Goal: Task Accomplishment & Management: Manage account settings

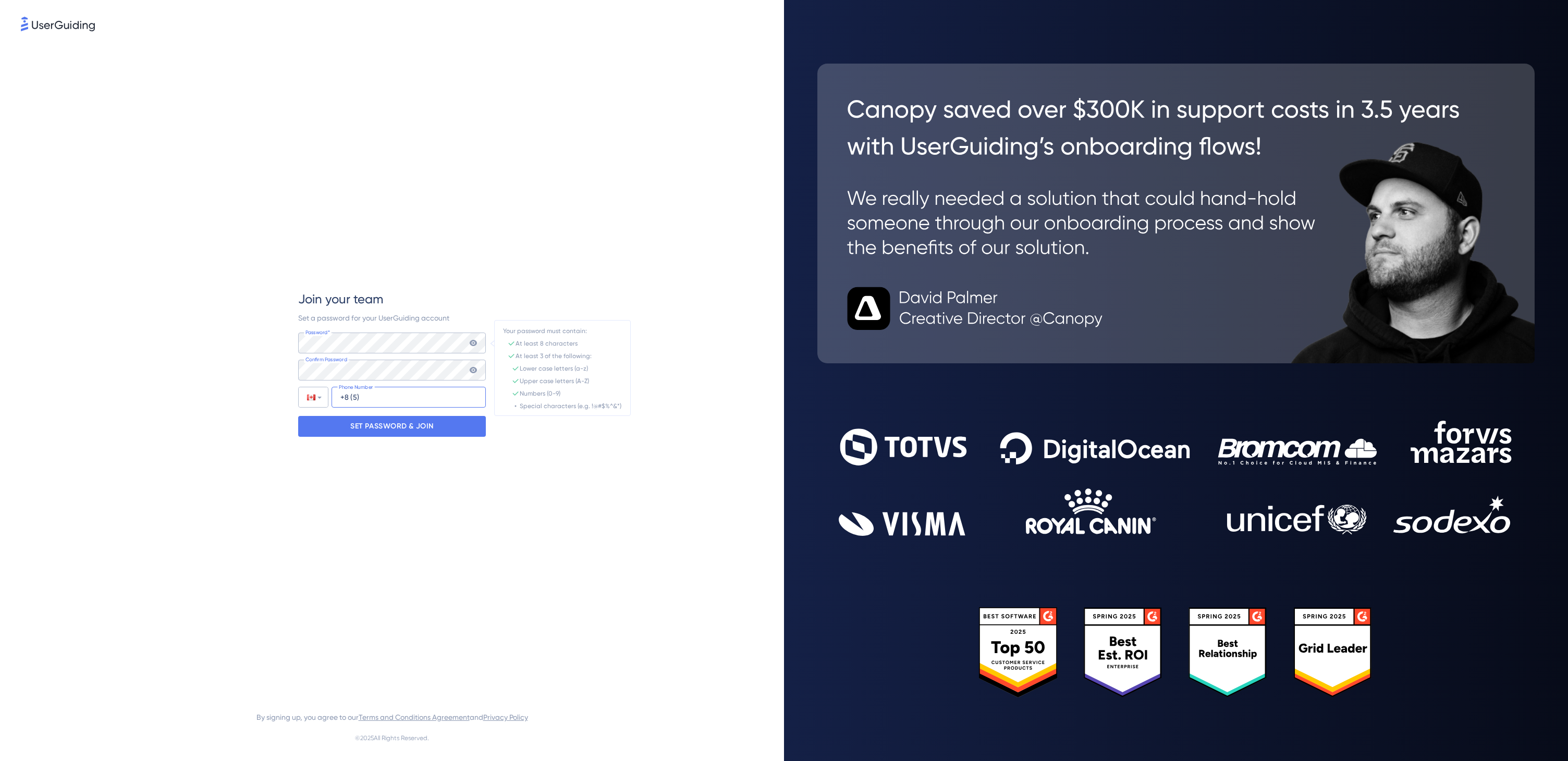
type input "+8"
type input "[PHONE_NUMBER]"
click at [416, 427] on p "SET PASSWORD & JOIN" at bounding box center [391, 426] width 83 height 16
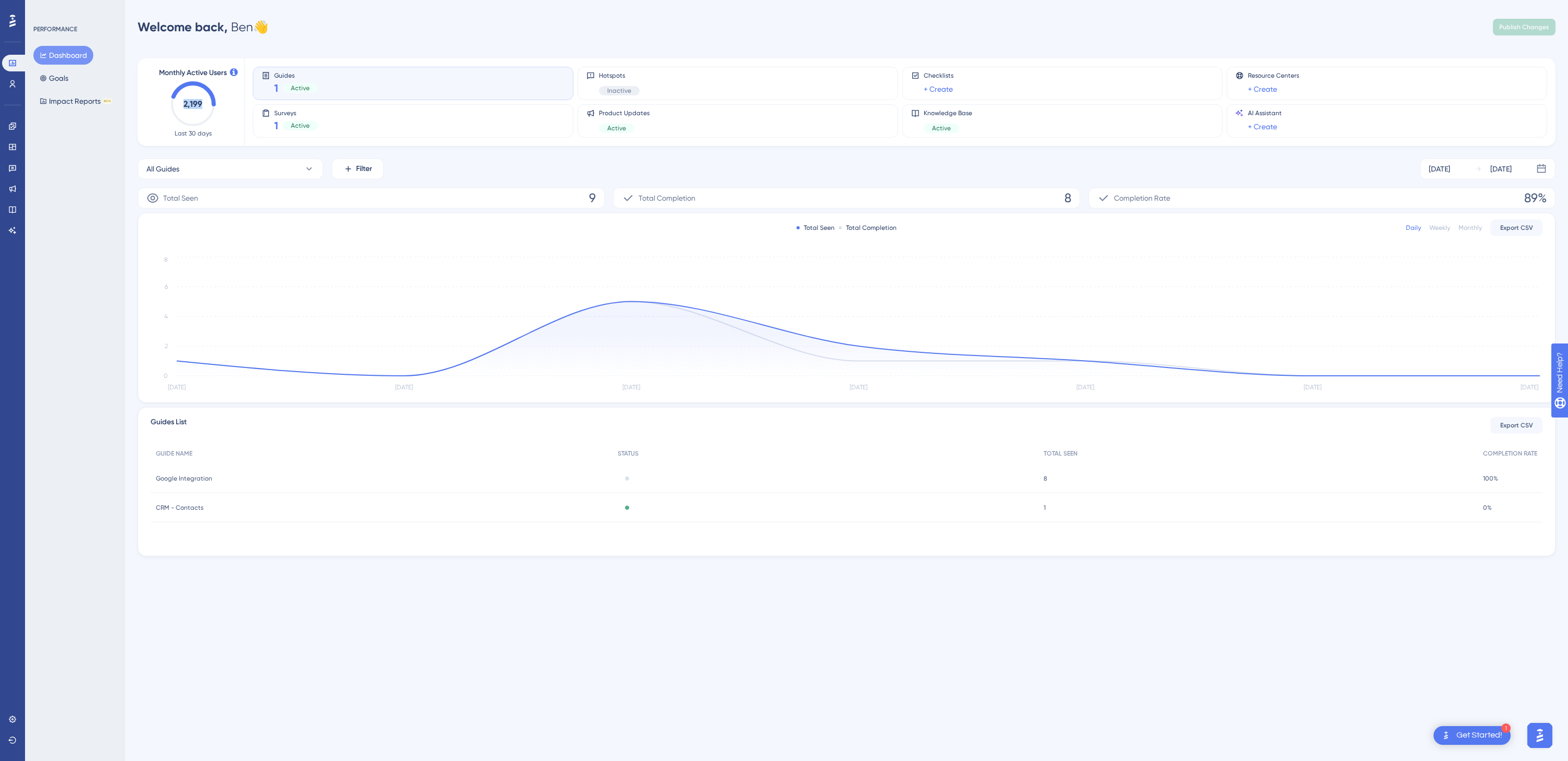
drag, startPoint x: 184, startPoint y: 104, endPoint x: 206, endPoint y: 105, distance: 22.0
click at [206, 105] on icon "2,199" at bounding box center [192, 104] width 46 height 46
click at [193, 104] on text "2,199" at bounding box center [192, 104] width 19 height 10
click at [14, 85] on icon at bounding box center [13, 84] width 9 height 9
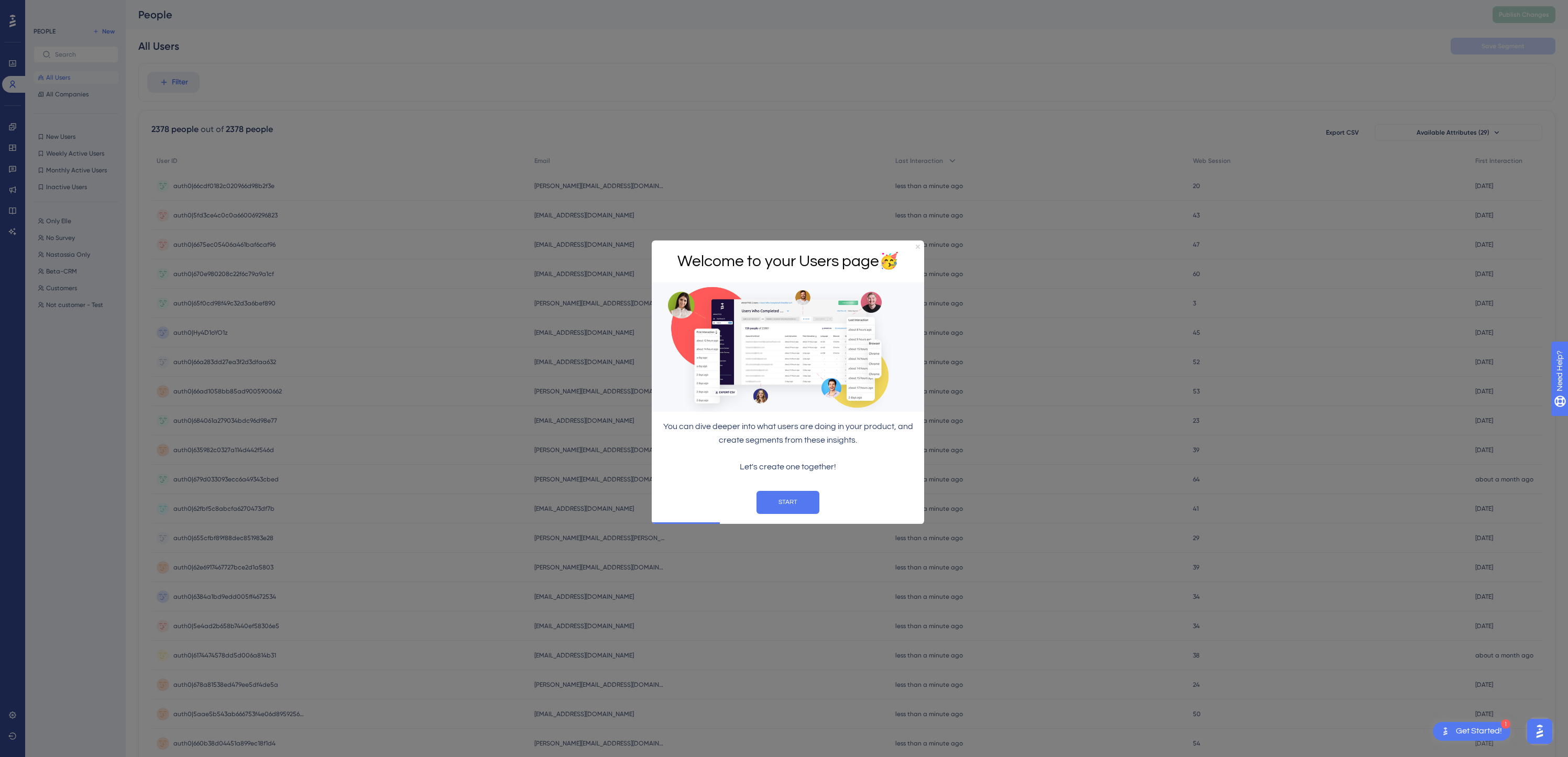
click at [918, 247] on icon "Close Preview" at bounding box center [918, 247] width 4 height 4
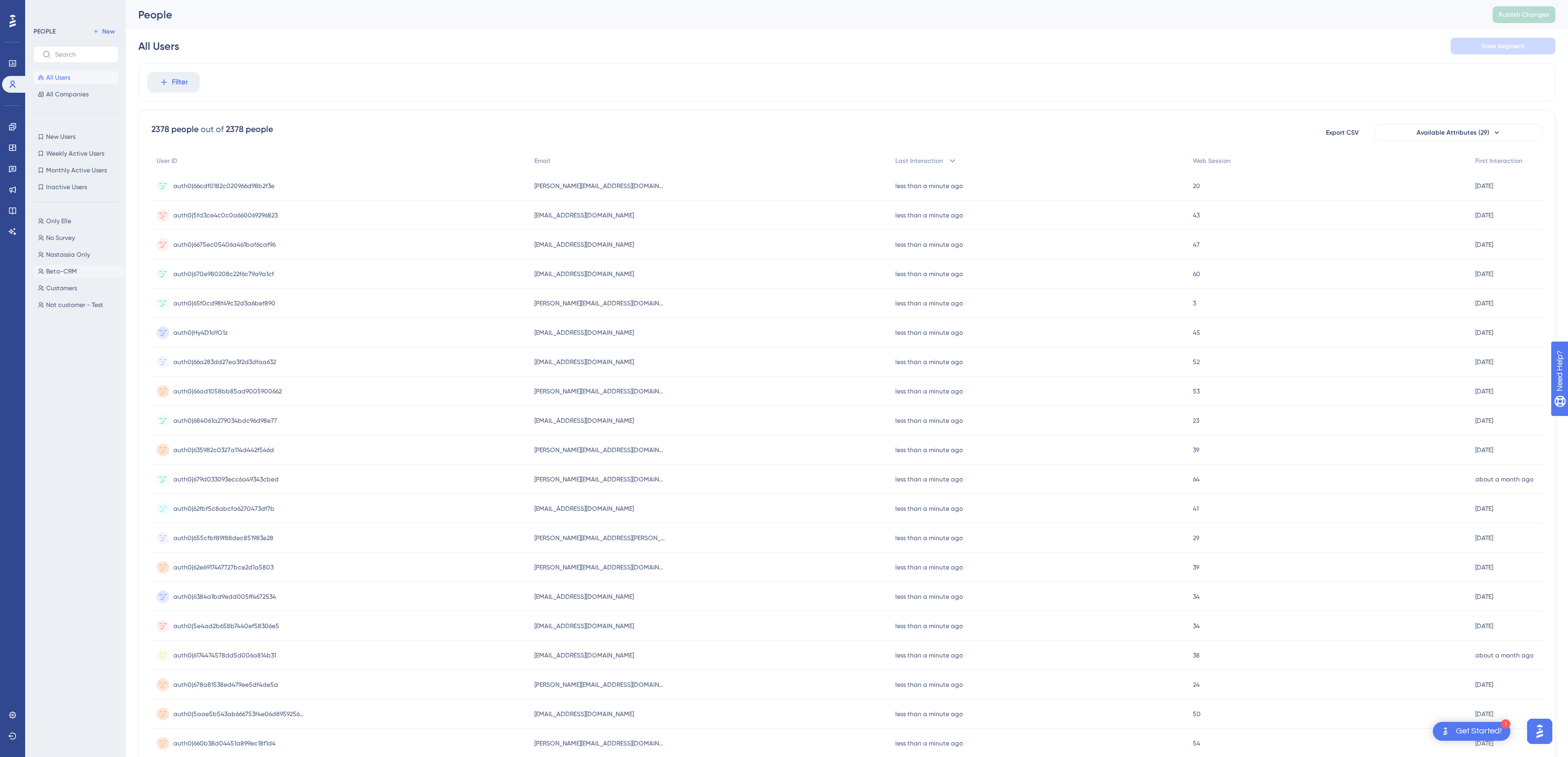
click at [86, 273] on button "Beta-CRM Beta-CRM" at bounding box center [79, 271] width 91 height 13
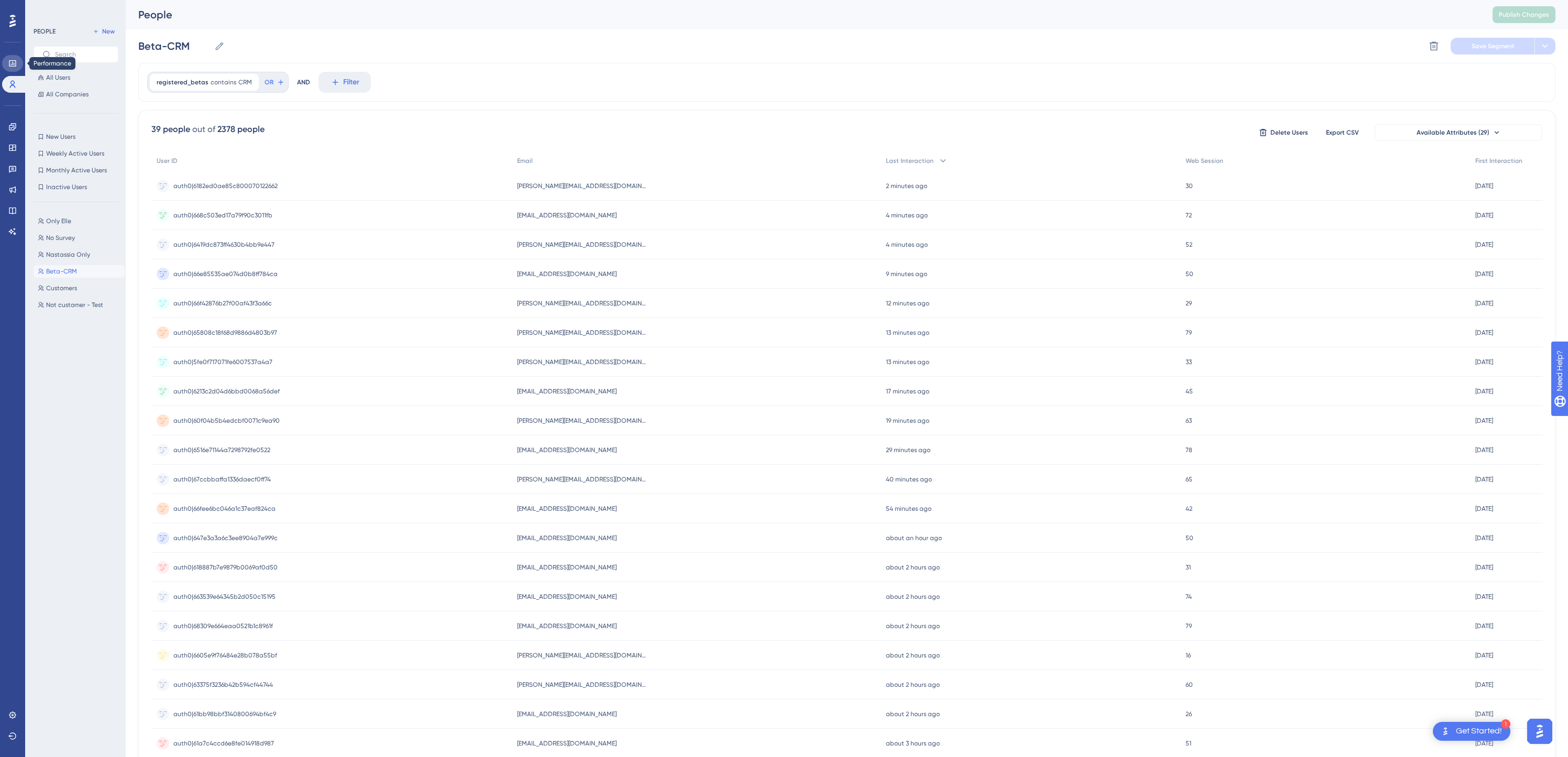
click at [13, 64] on icon at bounding box center [12, 63] width 7 height 6
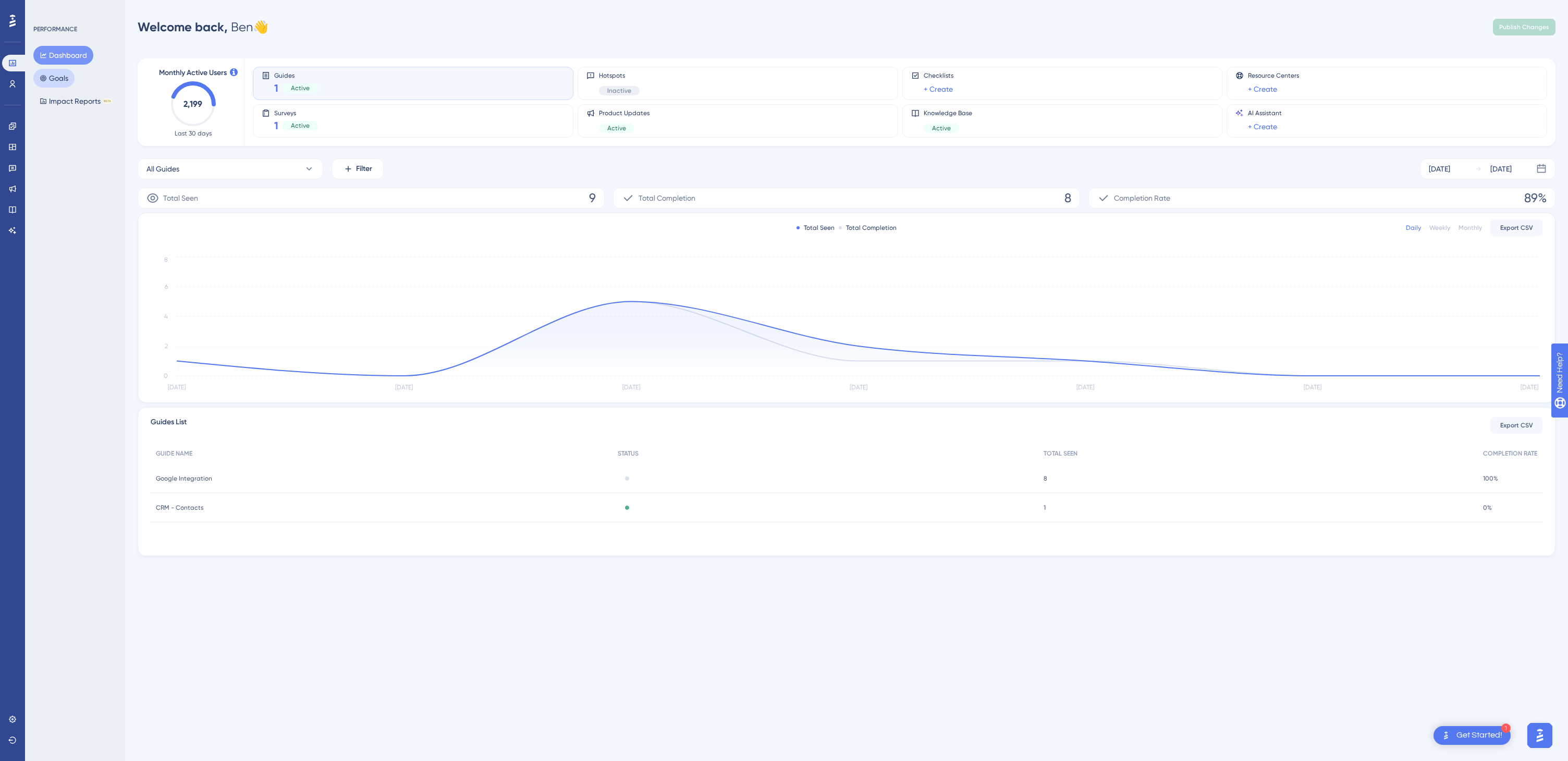
click at [63, 80] on button "Goals" at bounding box center [54, 78] width 41 height 19
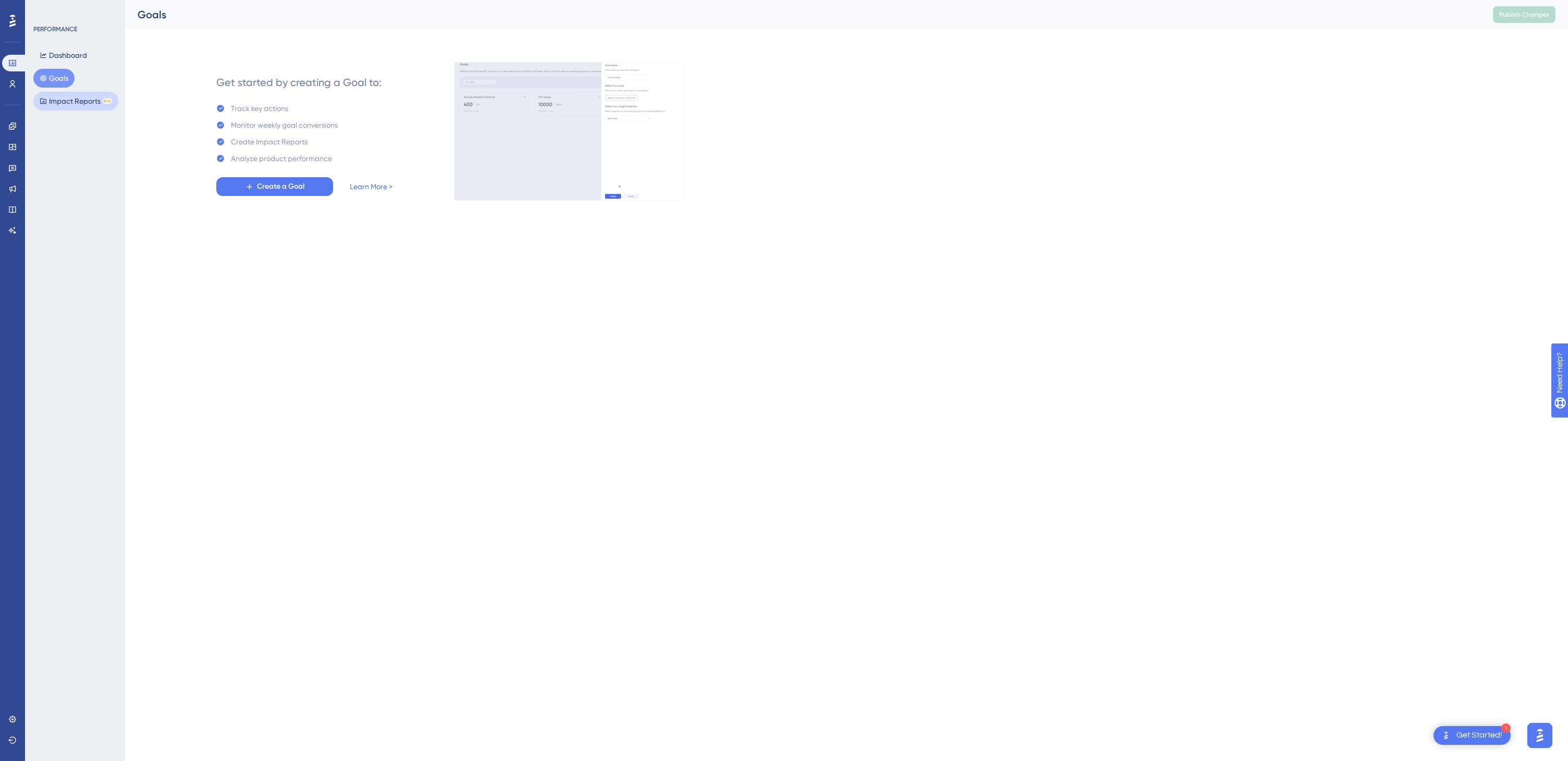
click at [75, 104] on button "Impact Reports BETA" at bounding box center [76, 101] width 85 height 19
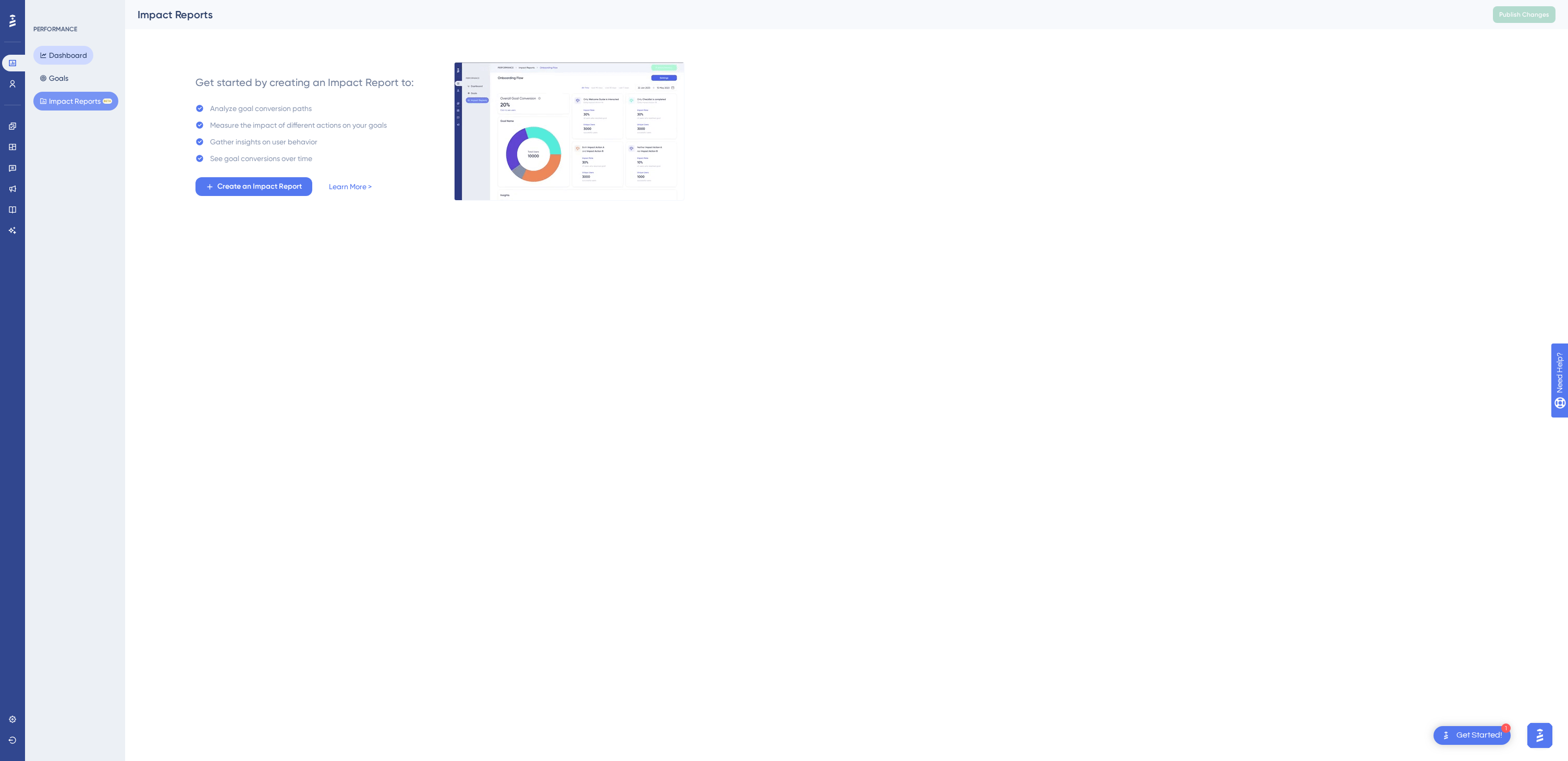
click at [65, 62] on button "Dashboard" at bounding box center [63, 55] width 60 height 19
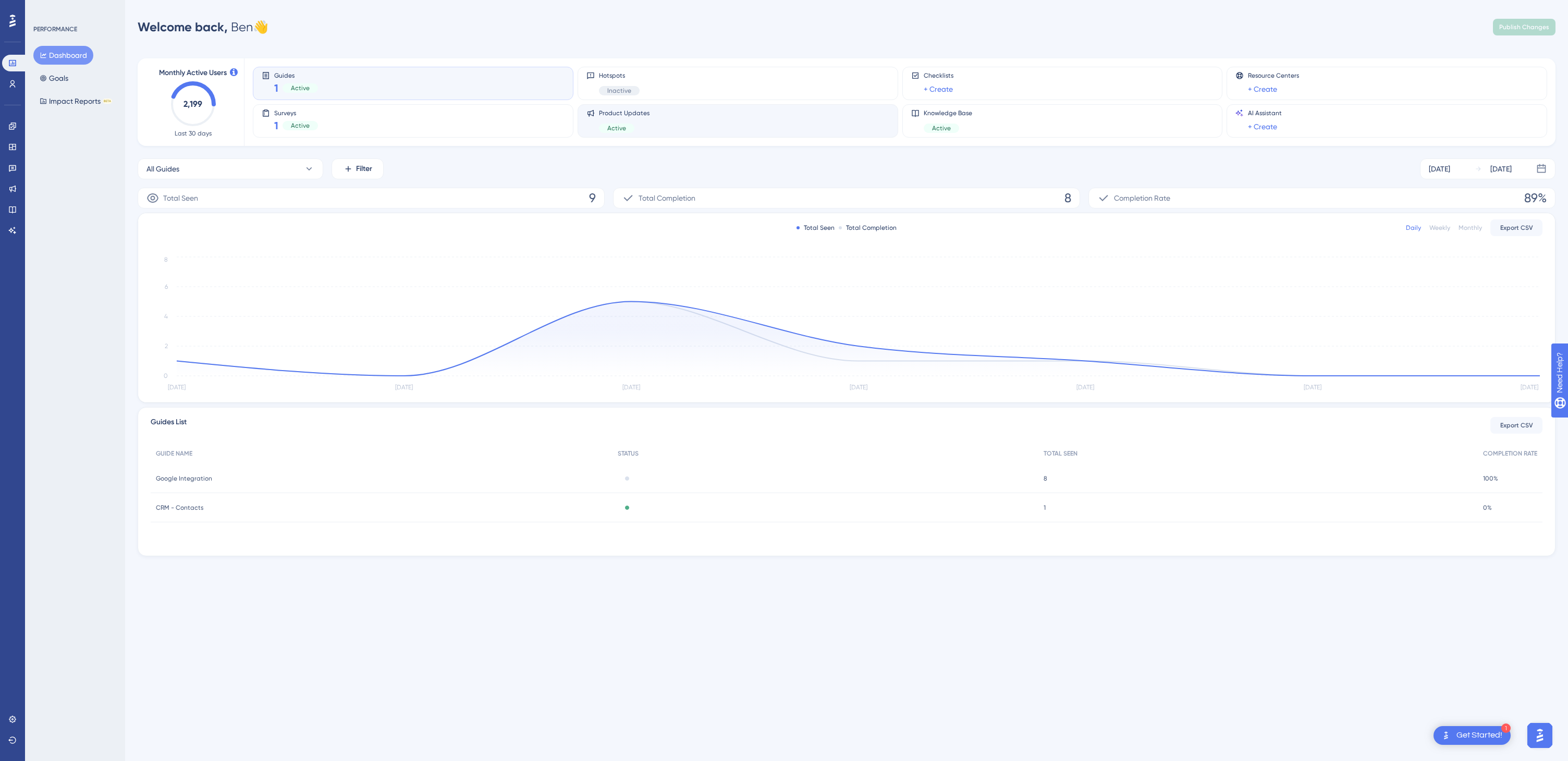
click at [657, 122] on div "Product Updates Active" at bounding box center [738, 121] width 303 height 24
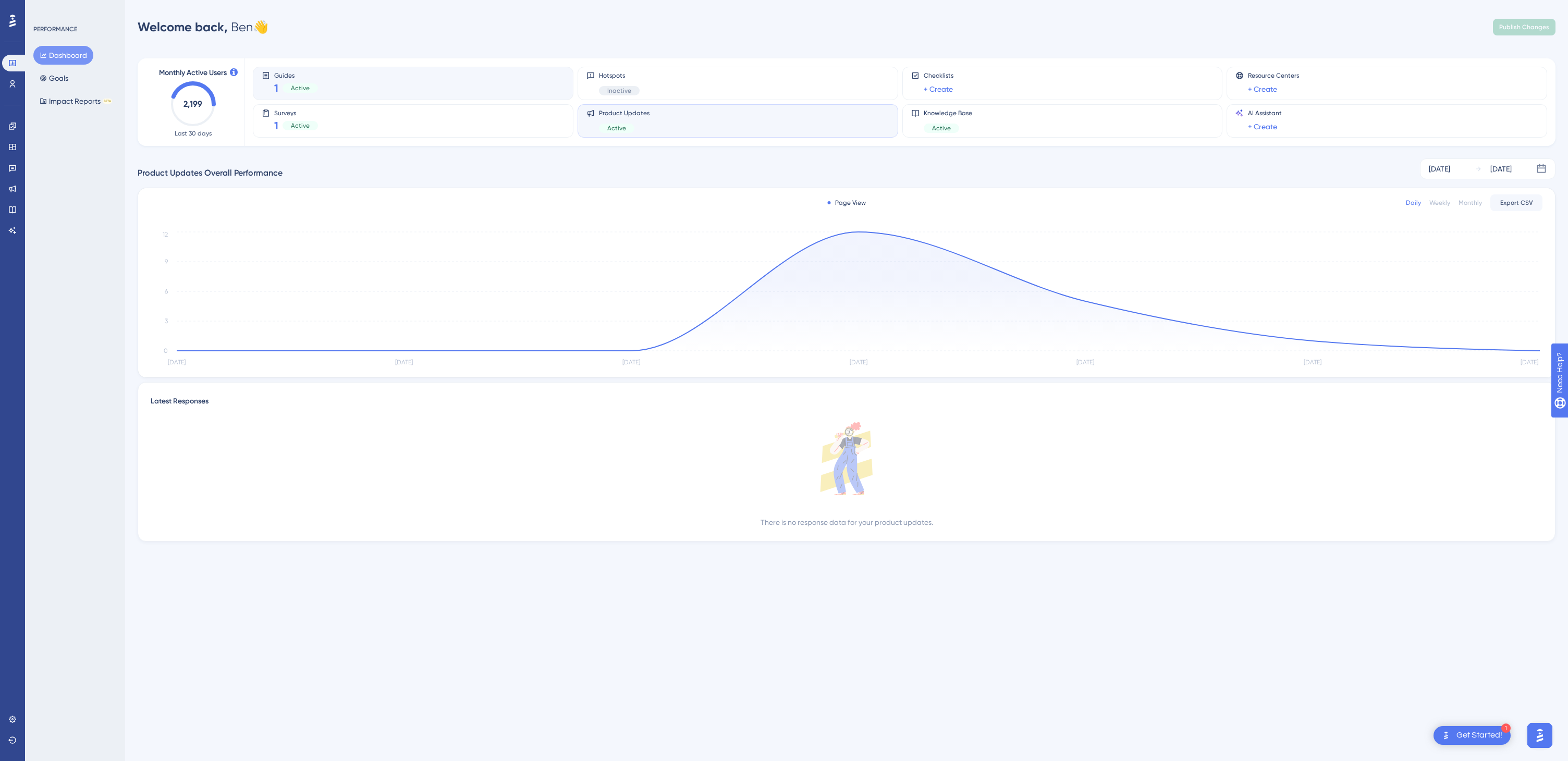
click at [327, 82] on div "Guides 1 Active" at bounding box center [413, 83] width 303 height 24
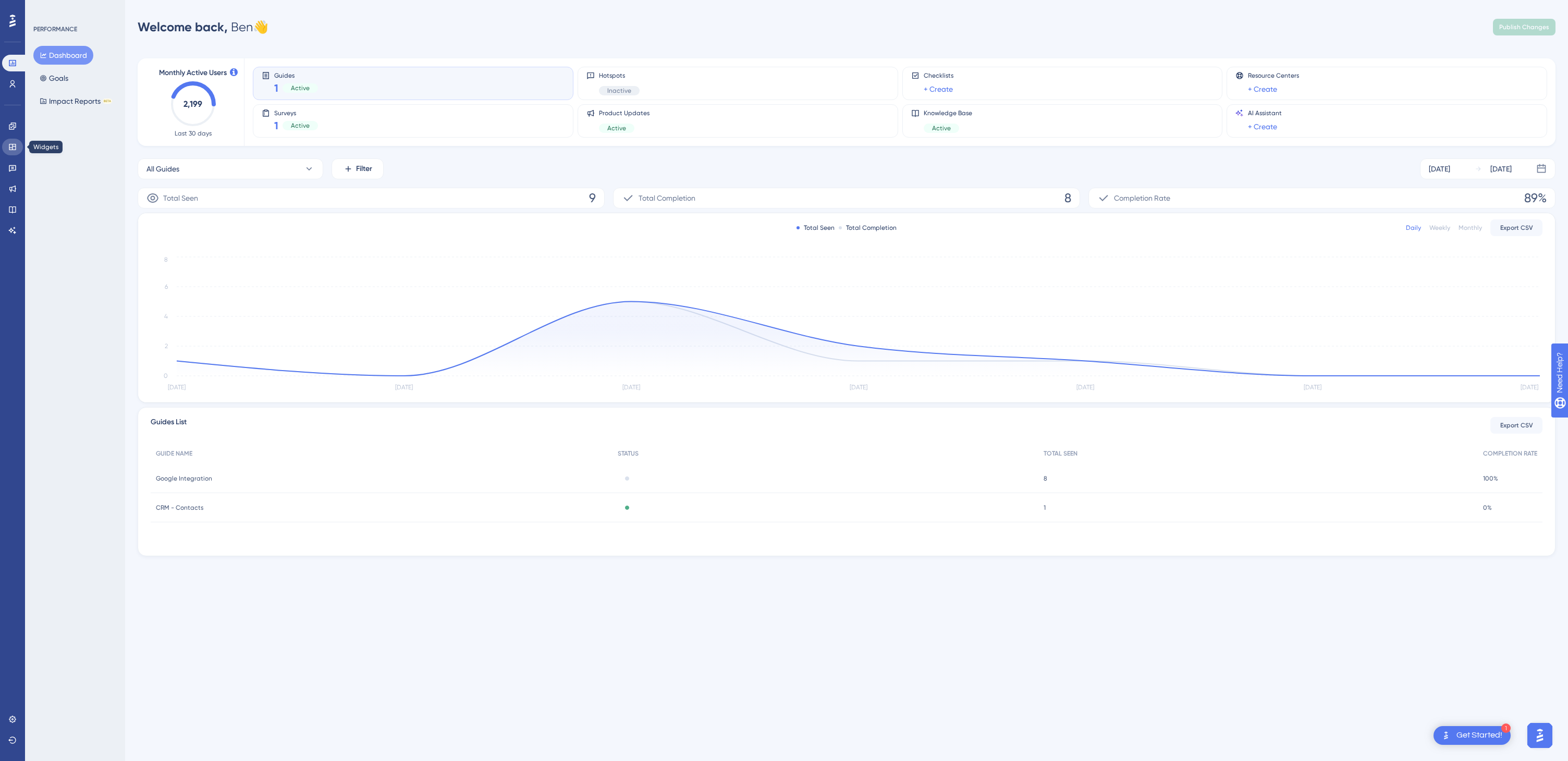
click at [15, 142] on link at bounding box center [12, 147] width 21 height 16
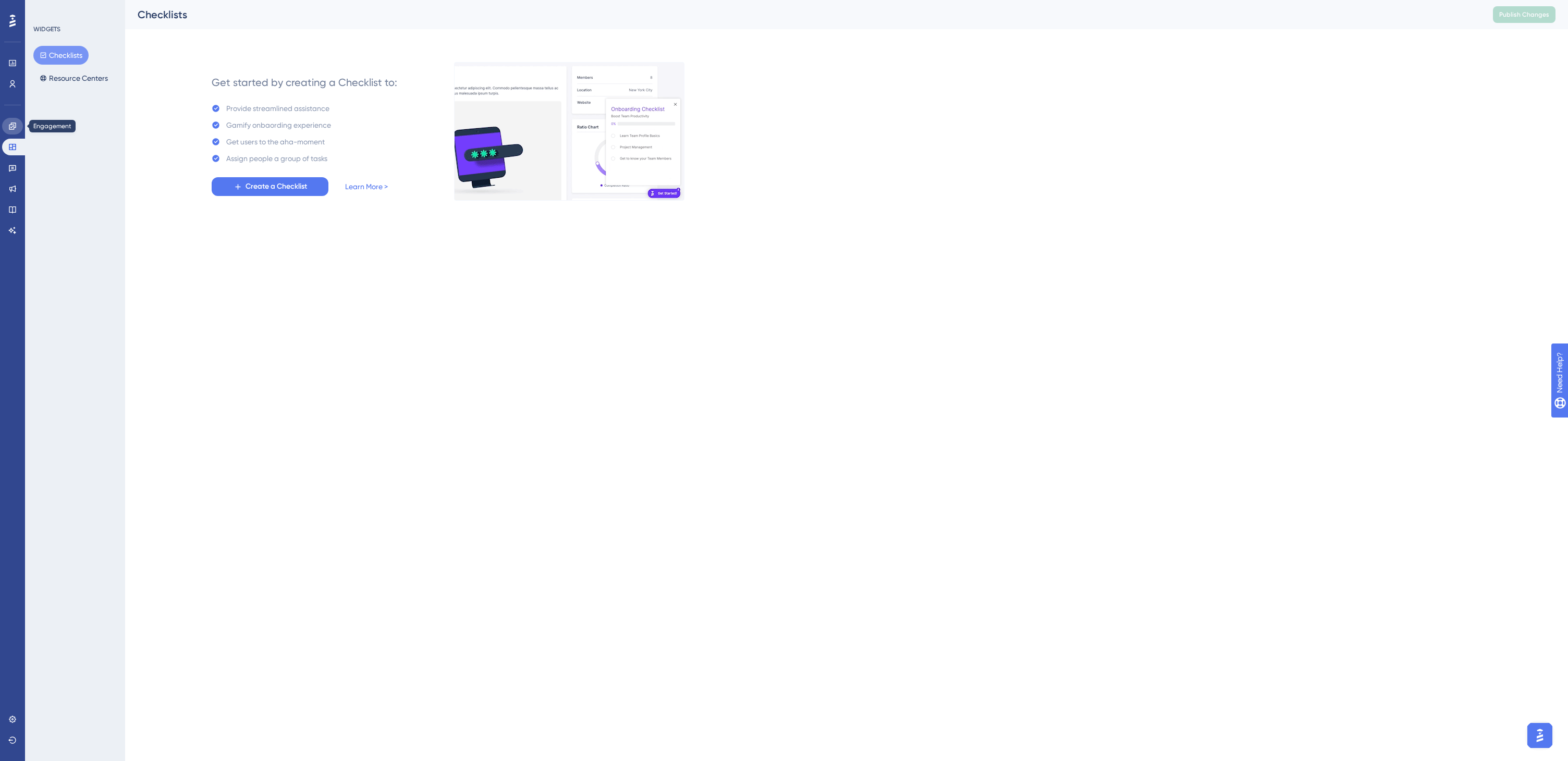
click at [16, 133] on link at bounding box center [12, 126] width 21 height 16
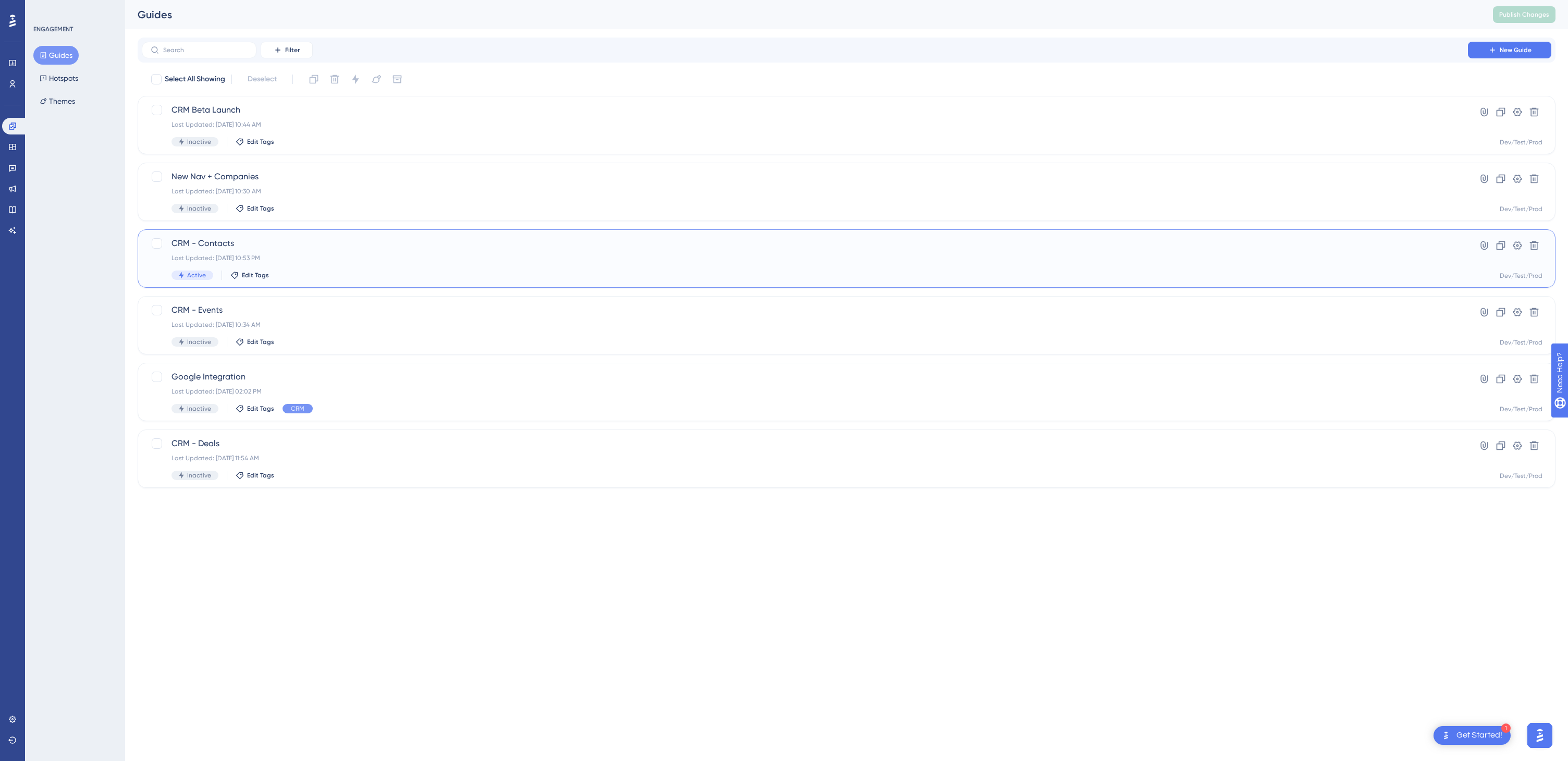
click at [208, 243] on span "CRM - Contacts" at bounding box center [805, 244] width 1267 height 13
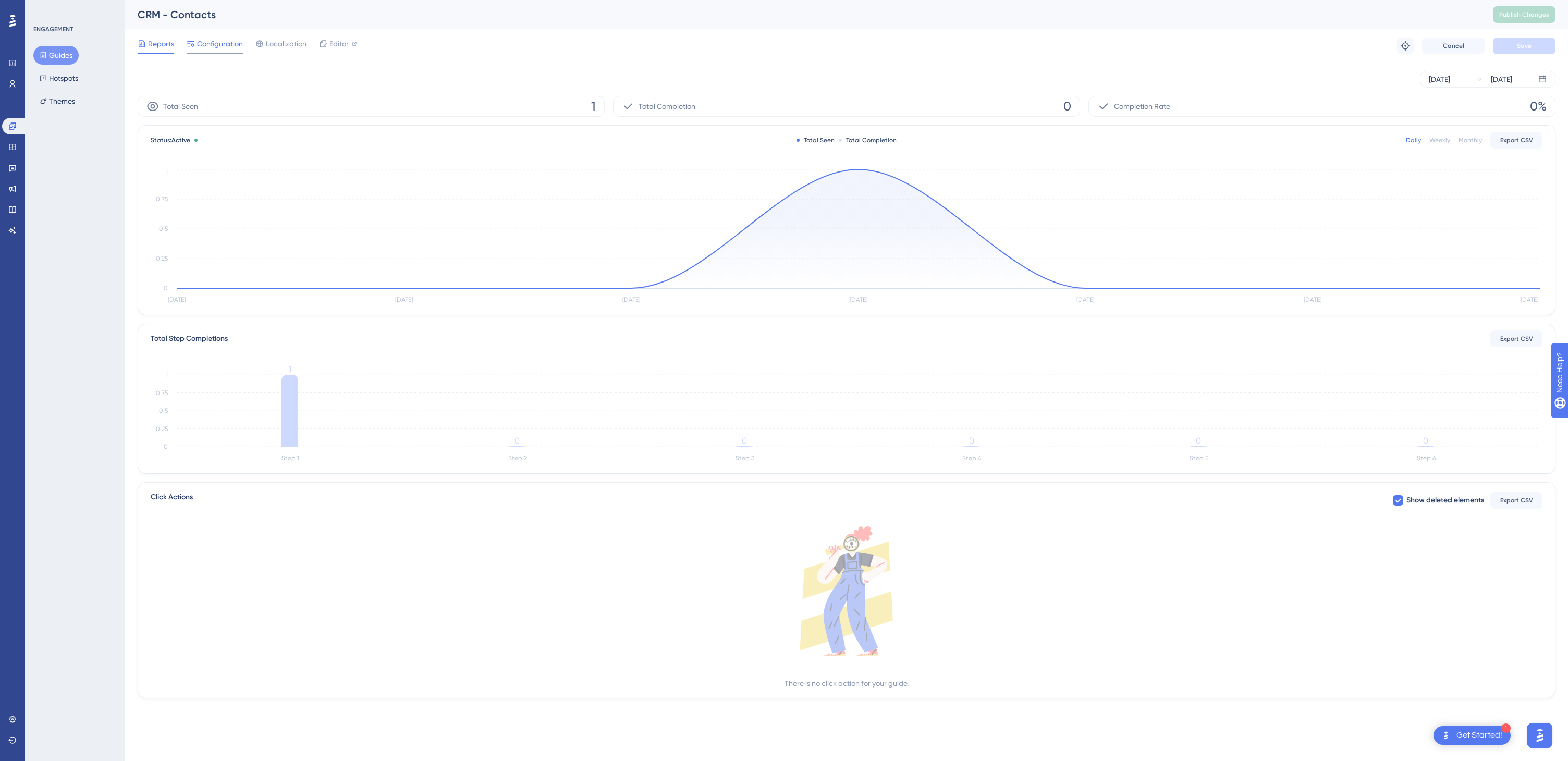
click at [215, 46] on span "Configuration" at bounding box center [220, 44] width 46 height 13
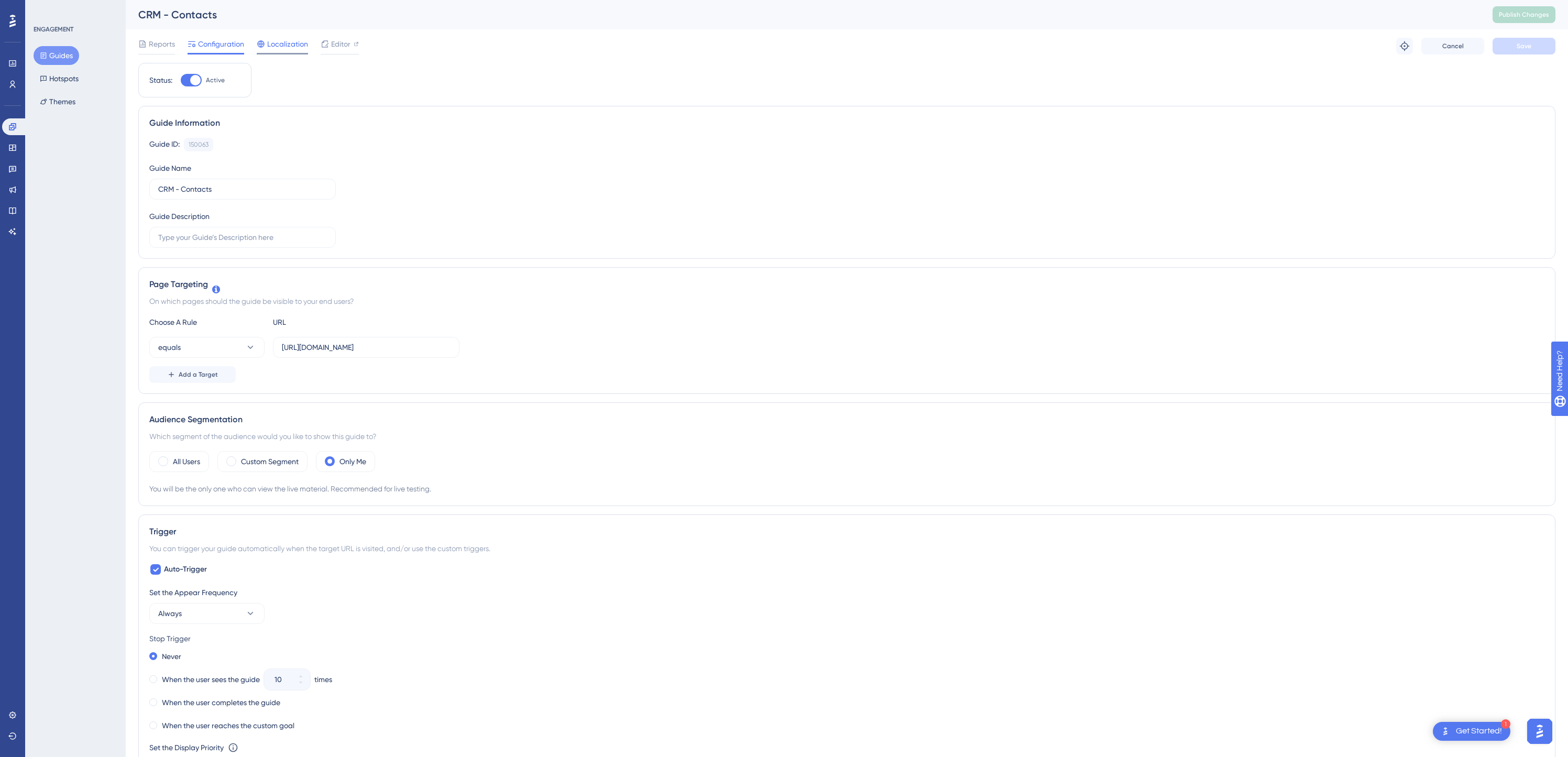
click at [279, 45] on span "Localization" at bounding box center [288, 44] width 41 height 13
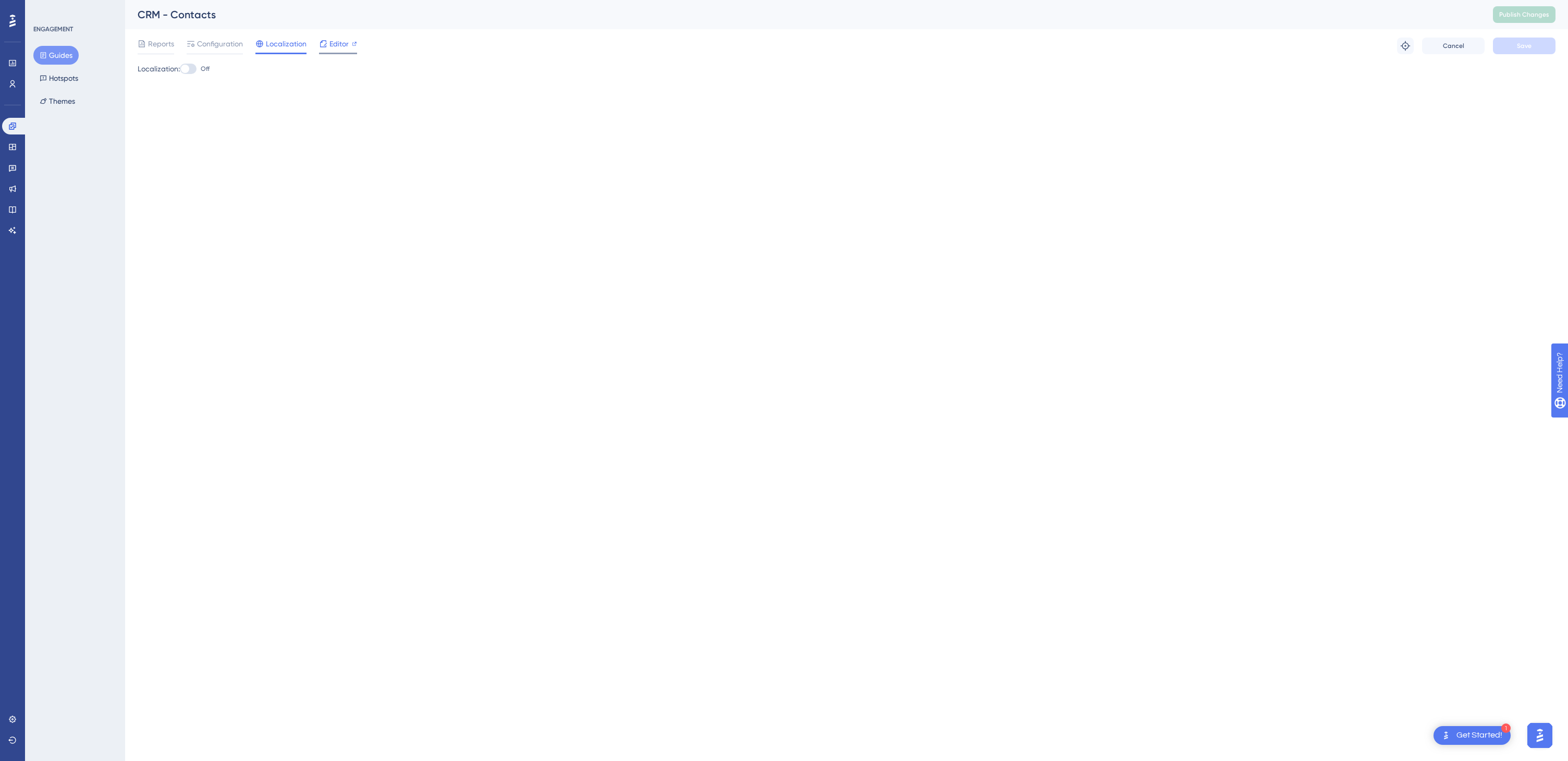
click at [336, 44] on span "Editor" at bounding box center [339, 44] width 19 height 13
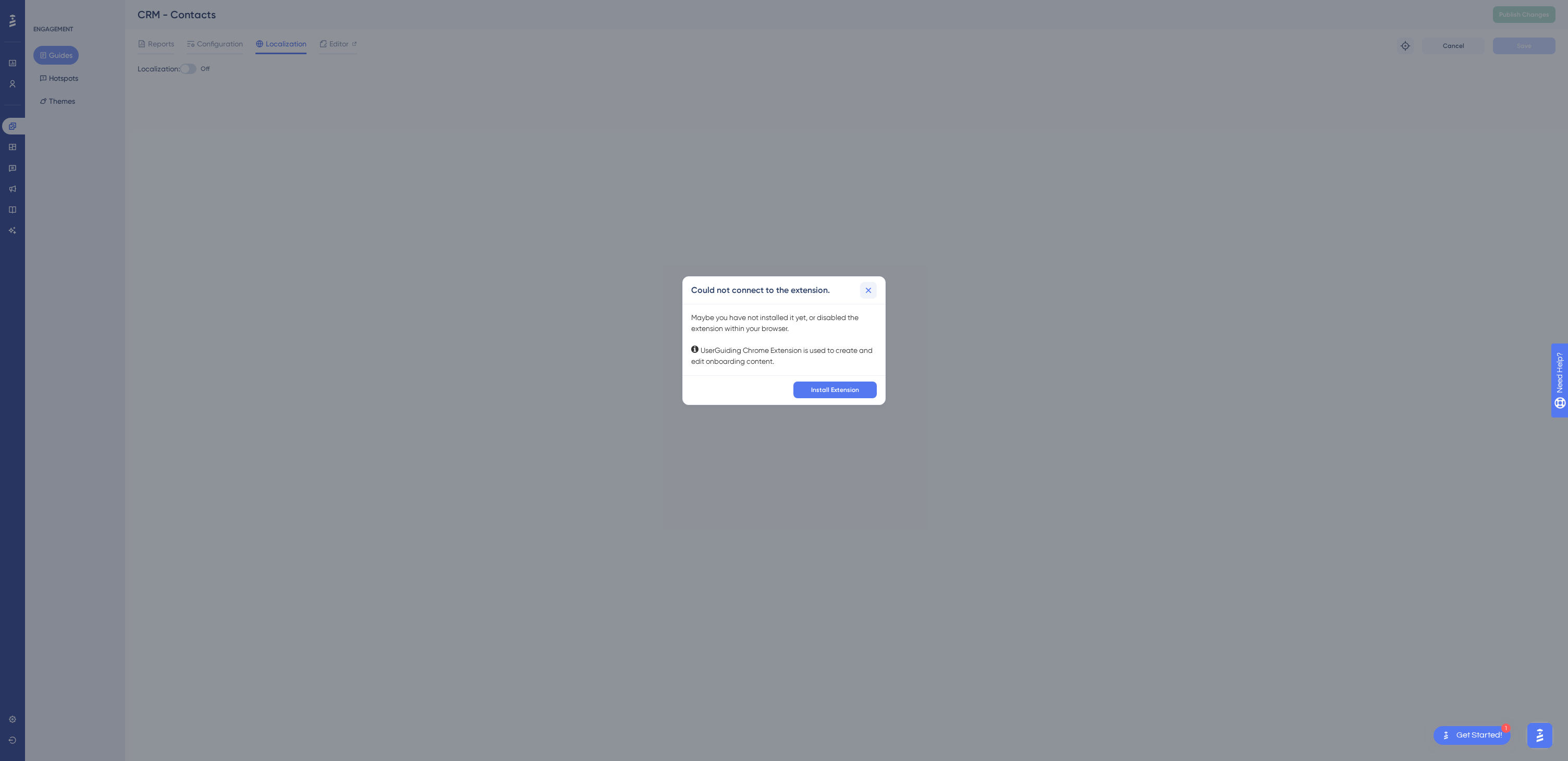
click at [870, 290] on icon at bounding box center [868, 290] width 10 height 10
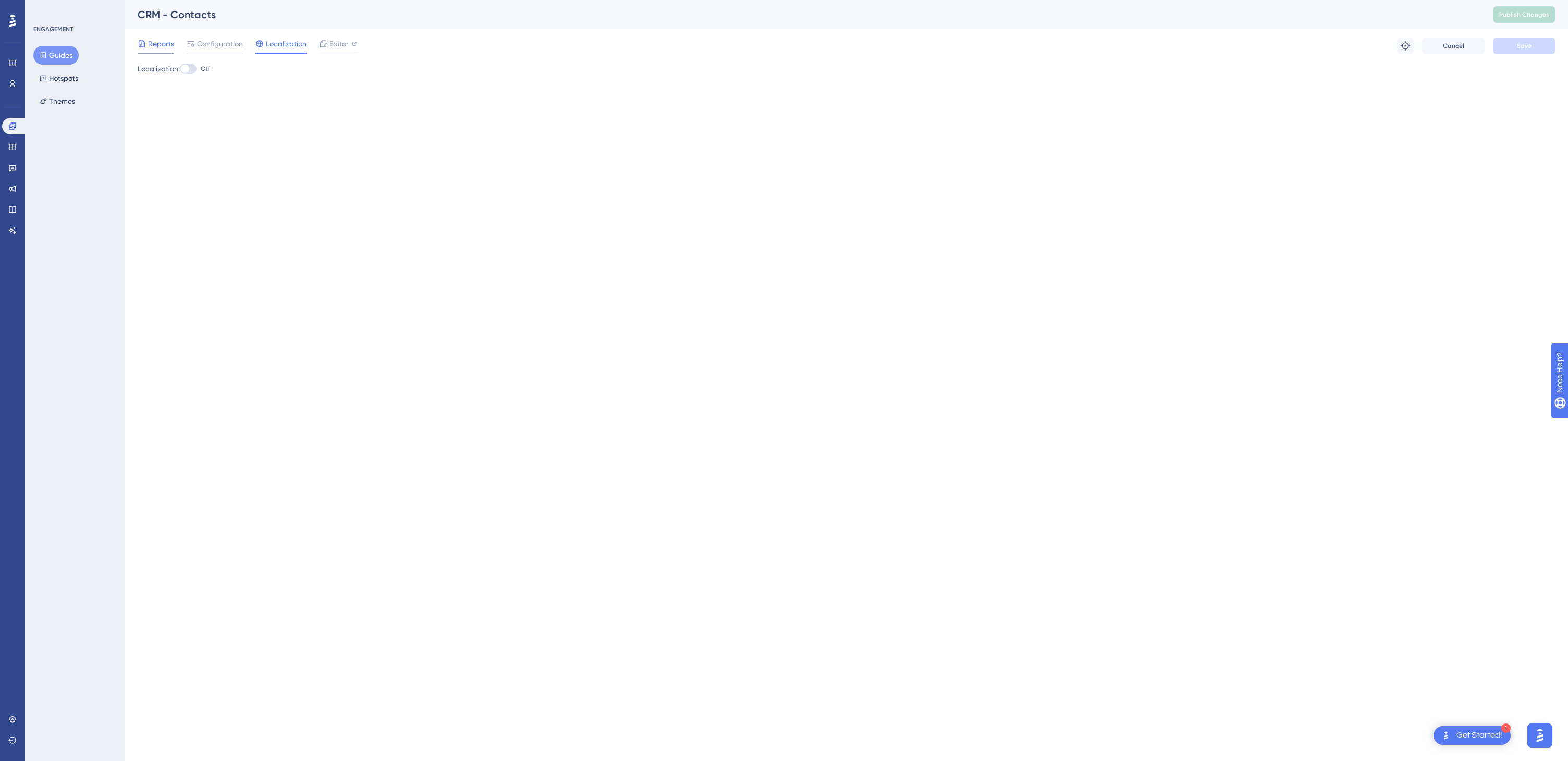
click at [170, 47] on span "Reports" at bounding box center [161, 44] width 26 height 13
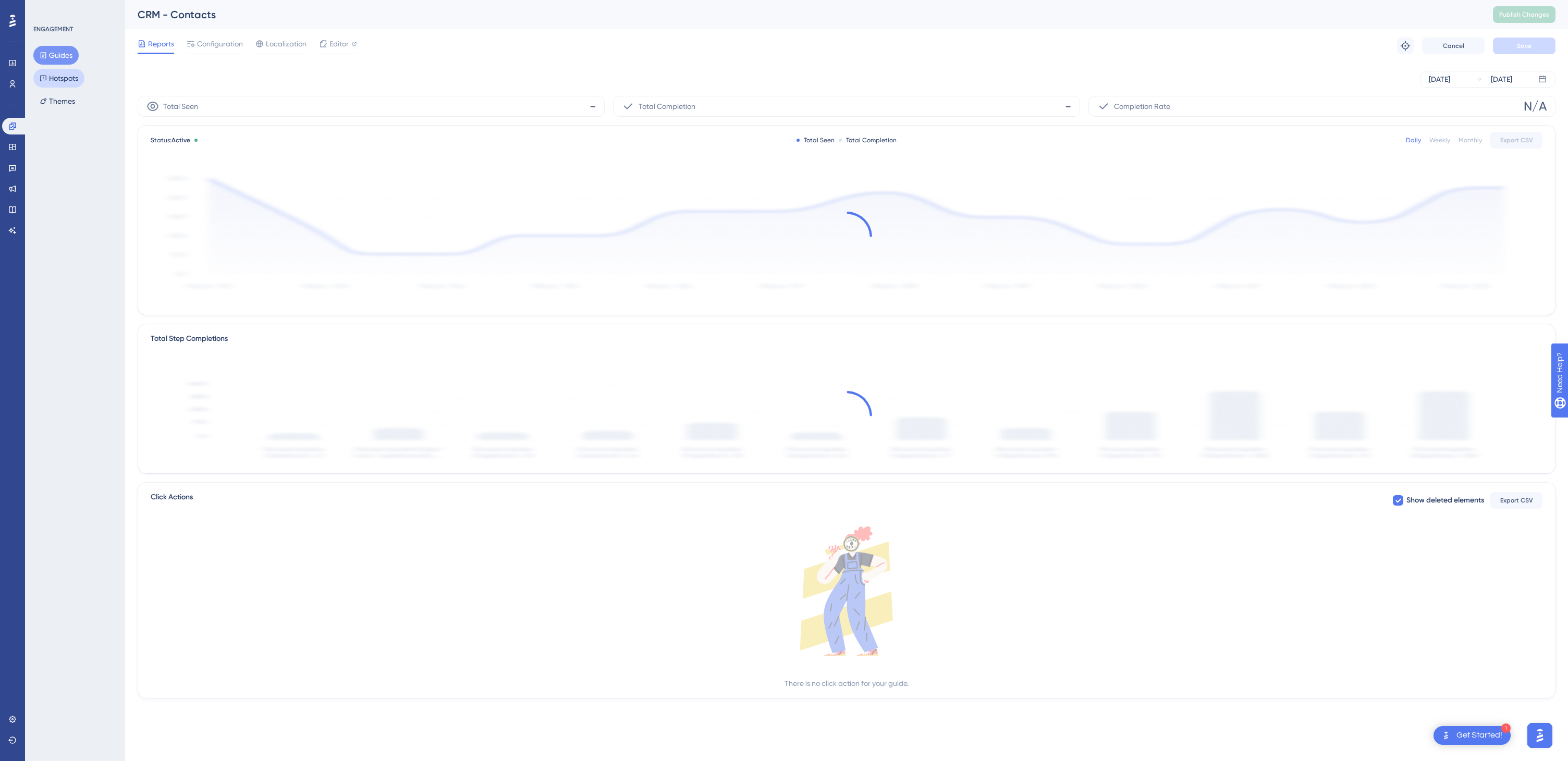
click at [74, 81] on button "Hotspots" at bounding box center [59, 78] width 51 height 19
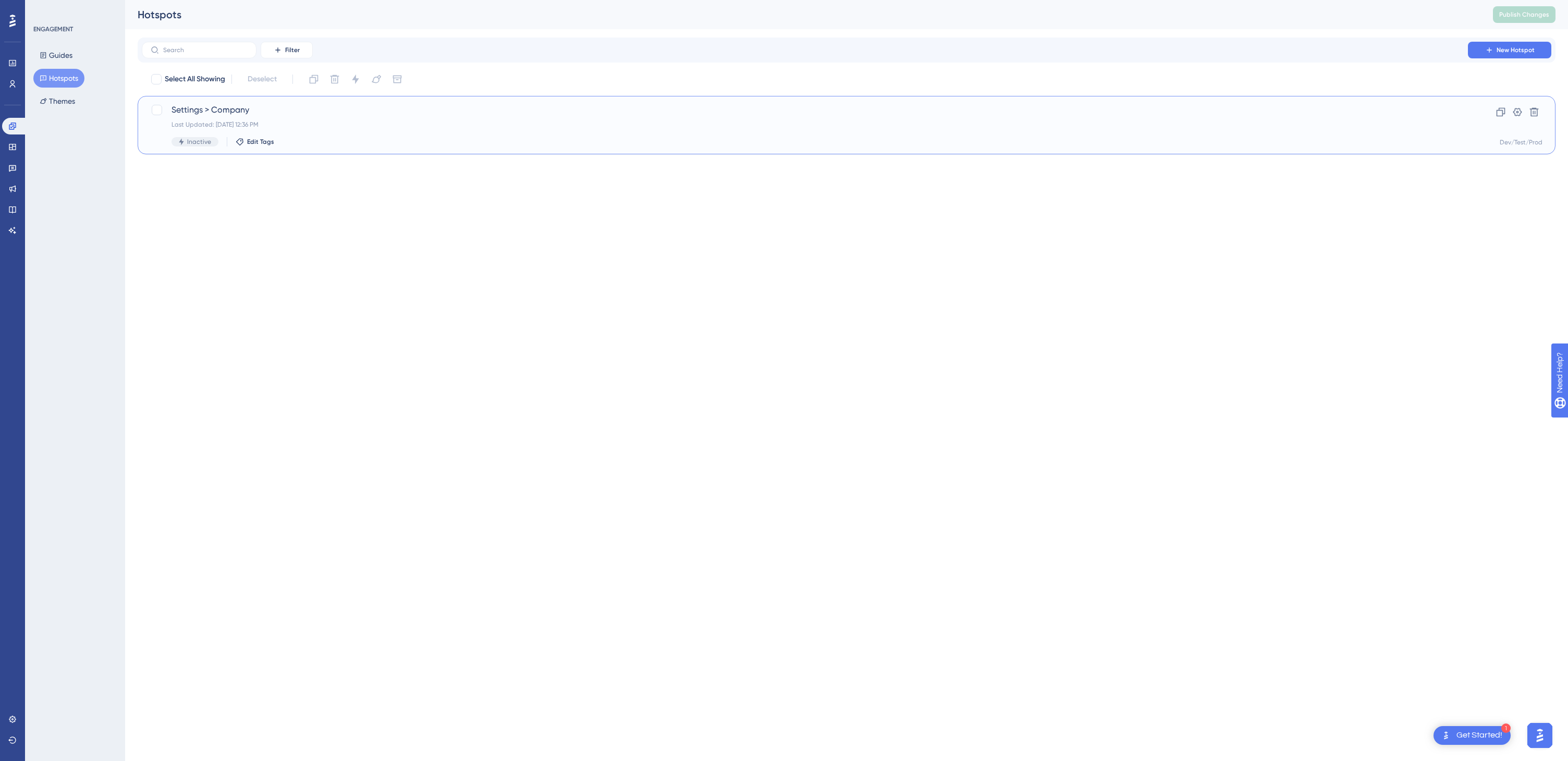
click at [234, 113] on span "Settings > Company" at bounding box center [805, 110] width 1267 height 13
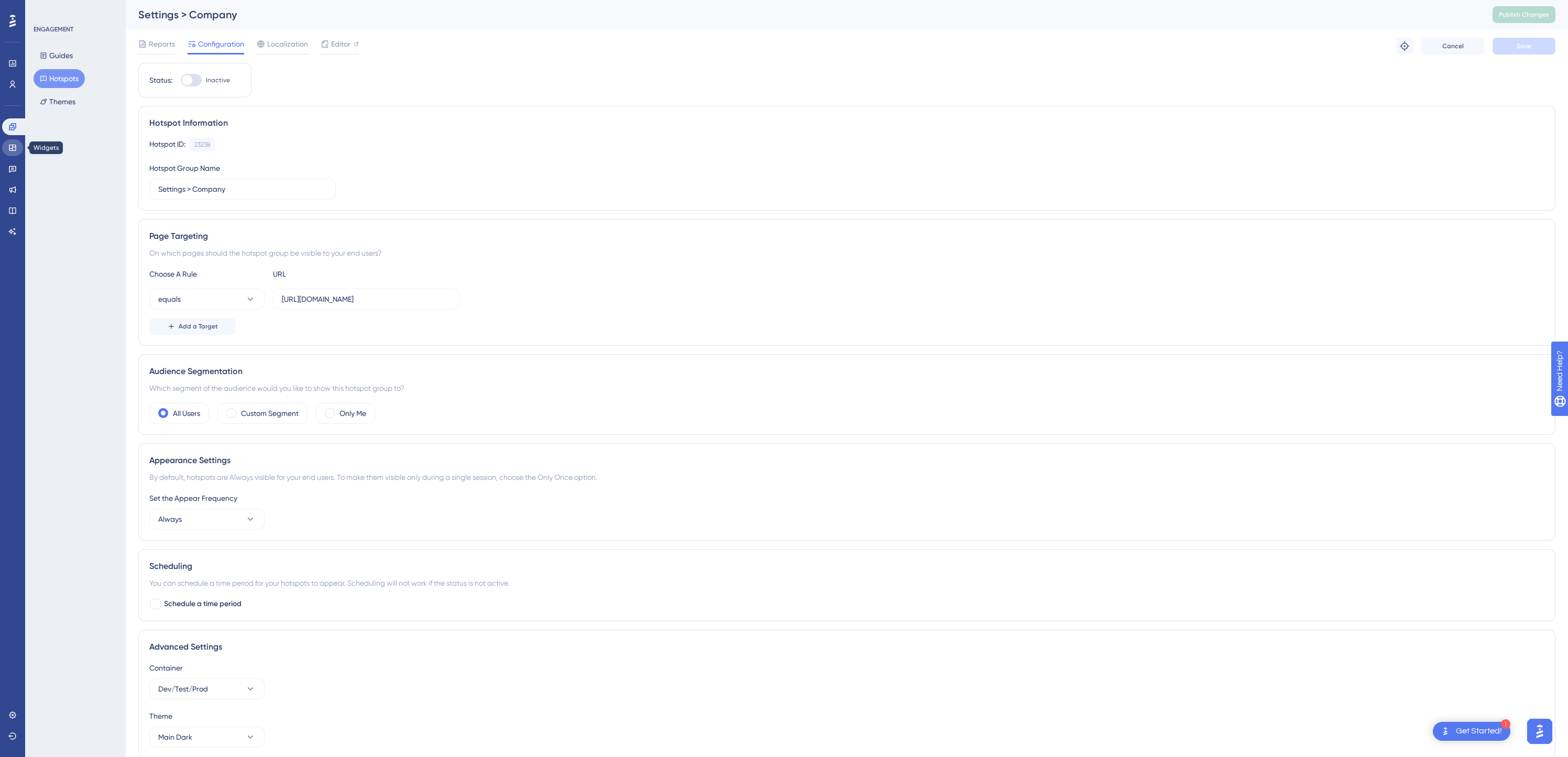
click at [17, 151] on link at bounding box center [12, 147] width 21 height 17
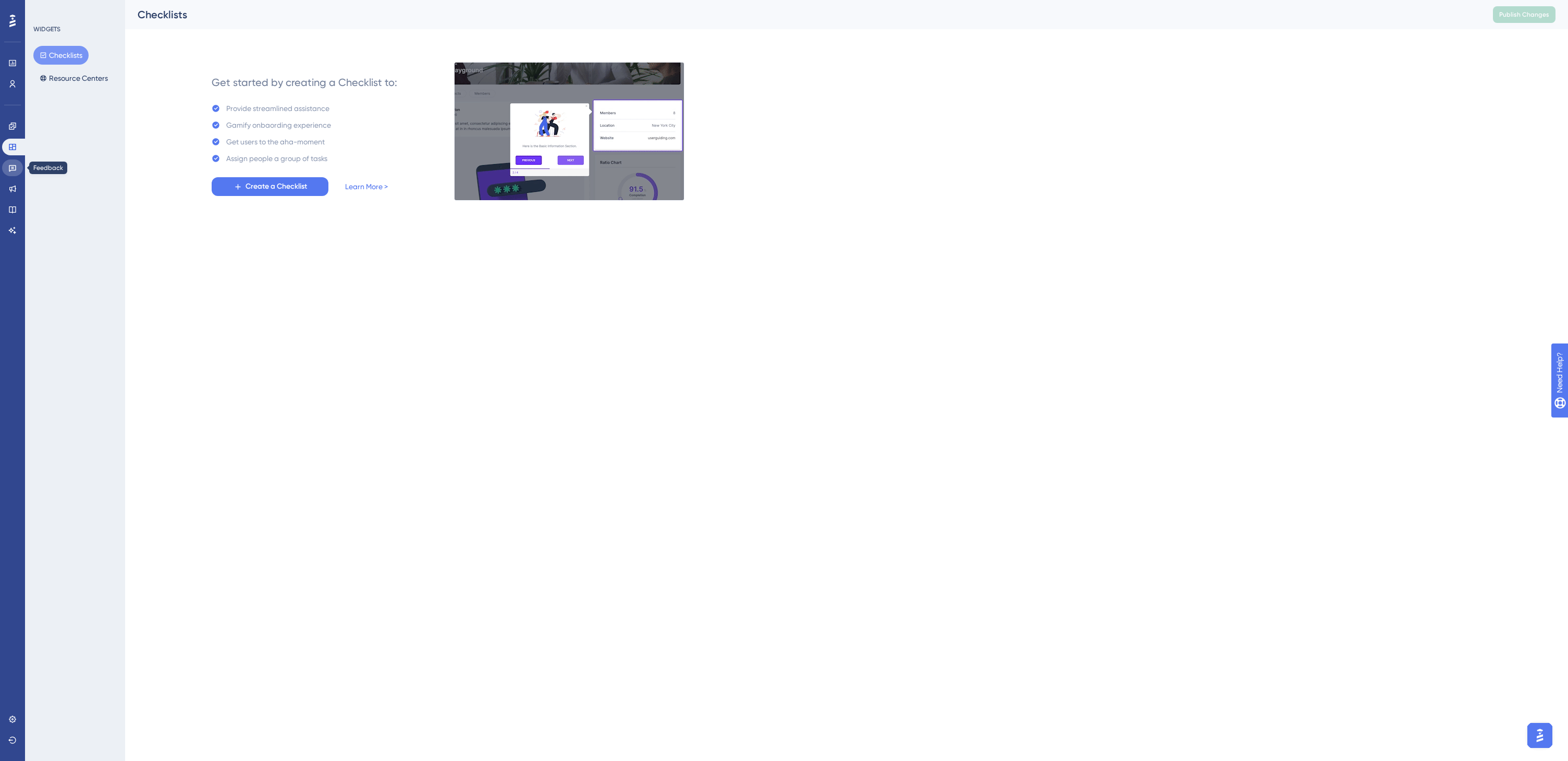
click at [16, 169] on link at bounding box center [12, 167] width 21 height 16
